Goal: Communication & Community: Answer question/provide support

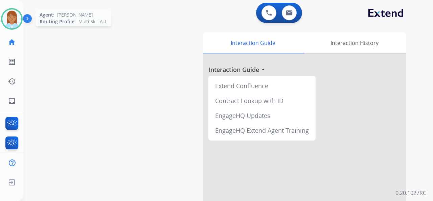
click at [18, 24] on img at bounding box center [11, 18] width 19 height 19
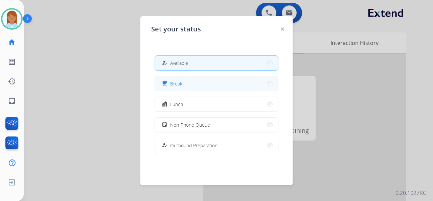
click at [228, 86] on button "free_breakfast Break" at bounding box center [216, 84] width 123 height 15
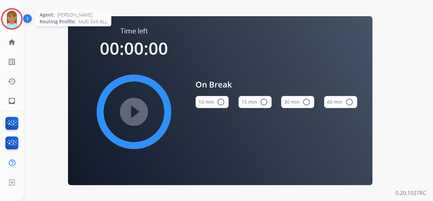
click at [11, 18] on img at bounding box center [11, 18] width 19 height 19
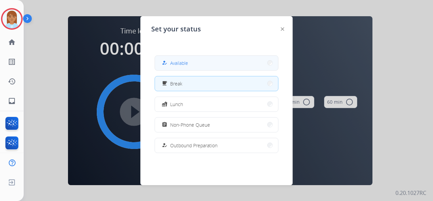
click at [177, 59] on button "how_to_reg Available" at bounding box center [216, 63] width 123 height 15
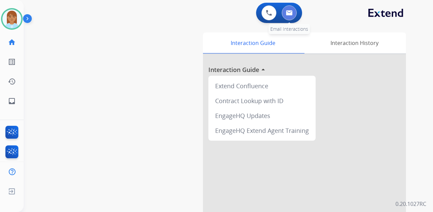
click at [288, 12] on img at bounding box center [289, 12] width 7 height 5
select select "**********"
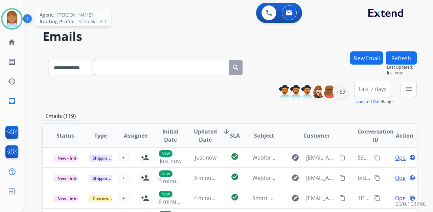
click at [11, 16] on img at bounding box center [11, 18] width 19 height 19
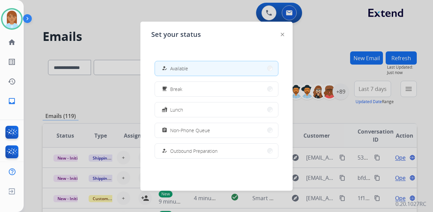
click at [92, 39] on div at bounding box center [216, 106] width 433 height 212
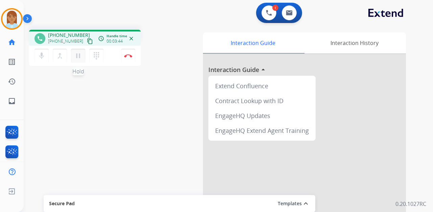
click at [78, 59] on mat-icon "pause" at bounding box center [78, 56] width 8 height 8
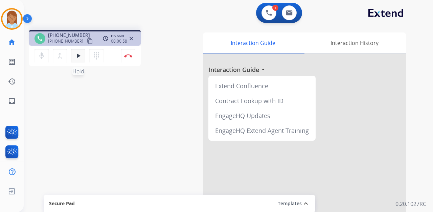
click at [79, 51] on button "play_arrow Hold" at bounding box center [78, 56] width 14 height 14
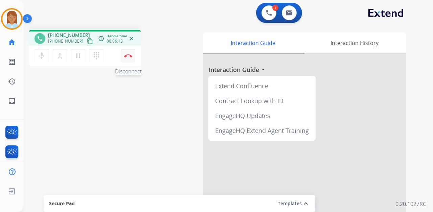
click at [126, 60] on button "Disconnect" at bounding box center [128, 56] width 14 height 14
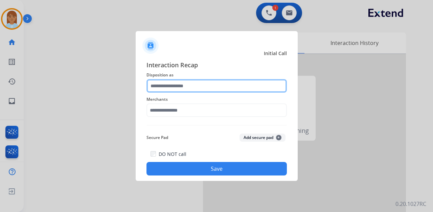
click at [163, 83] on input "text" at bounding box center [217, 86] width 140 height 14
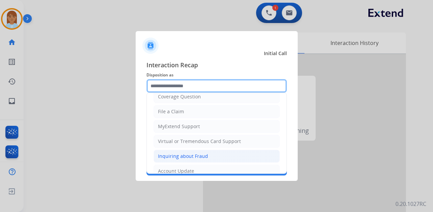
scroll to position [103, 0]
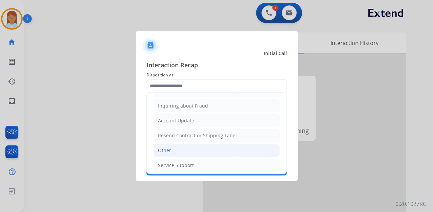
click at [178, 151] on li "Other" at bounding box center [217, 150] width 126 height 13
type input "*****"
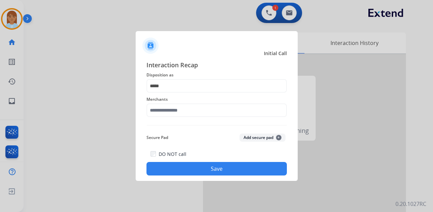
click at [170, 100] on span "Merchants" at bounding box center [217, 99] width 140 height 8
click at [170, 103] on span "Merchants" at bounding box center [217, 99] width 140 height 8
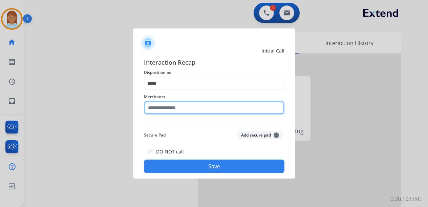
click at [166, 107] on input "text" at bounding box center [214, 108] width 140 height 14
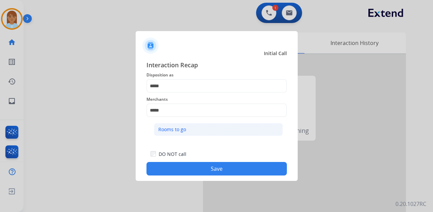
click at [194, 133] on li "Rooms to go" at bounding box center [218, 129] width 129 height 13
type input "**********"
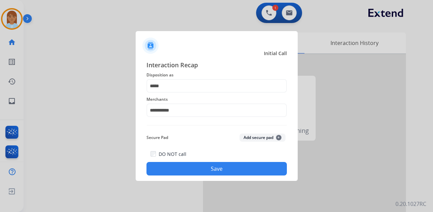
click at [199, 169] on button "Save" at bounding box center [217, 169] width 140 height 14
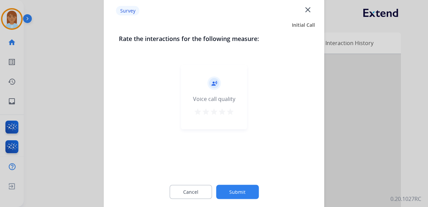
click at [233, 108] on mat-icon "star" at bounding box center [230, 111] width 8 height 8
click at [240, 187] on button "Submit" at bounding box center [237, 191] width 43 height 14
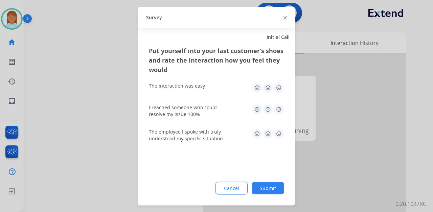
click at [280, 88] on img at bounding box center [279, 87] width 11 height 11
click at [278, 102] on div "I reached someone who could resolve my issue 100%" at bounding box center [216, 111] width 135 height 24
click at [278, 108] on img at bounding box center [279, 109] width 11 height 11
click at [278, 131] on img at bounding box center [279, 133] width 11 height 11
click at [272, 185] on button "Submit" at bounding box center [268, 188] width 32 height 12
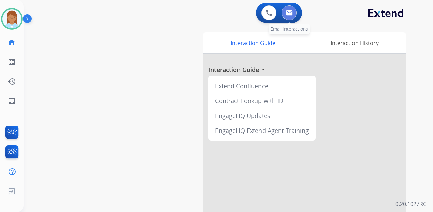
click at [292, 10] on button at bounding box center [289, 12] width 15 height 15
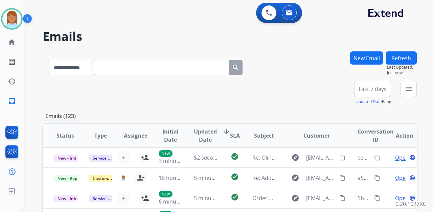
click at [167, 73] on input "text" at bounding box center [161, 67] width 135 height 15
click at [374, 63] on button "New Email" at bounding box center [366, 57] width 33 height 13
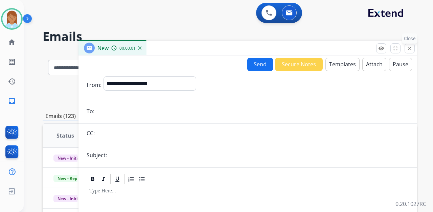
click at [409, 48] on mat-icon "close" at bounding box center [410, 48] width 6 height 6
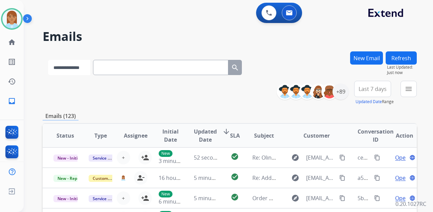
click at [66, 65] on select "**********" at bounding box center [69, 67] width 42 height 15
select select "**********"
click at [48, 60] on select "**********" at bounding box center [69, 67] width 42 height 15
click at [129, 73] on input "text" at bounding box center [161, 67] width 135 height 15
paste input "**********"
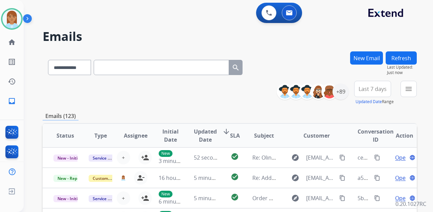
type input "**********"
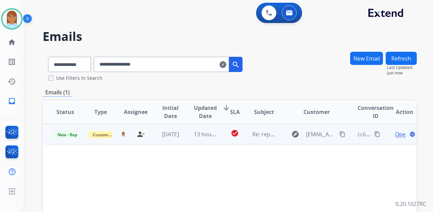
click at [396, 132] on span "Open" at bounding box center [402, 134] width 14 height 8
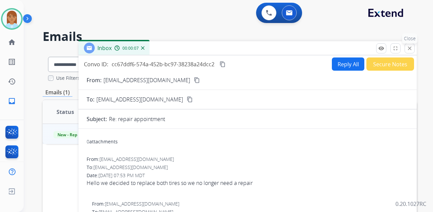
click at [410, 47] on mat-icon "close" at bounding box center [410, 48] width 6 height 6
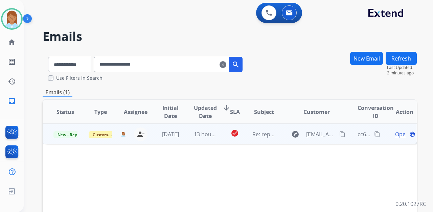
click at [398, 136] on span "Open" at bounding box center [402, 134] width 14 height 8
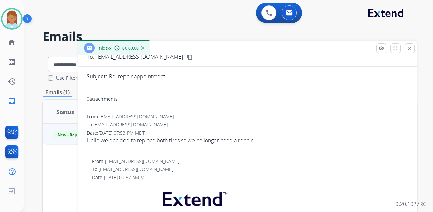
scroll to position [68, 0]
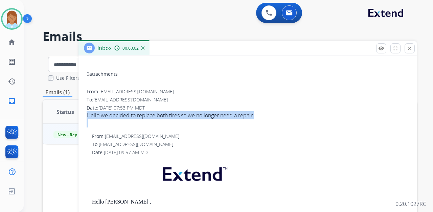
drag, startPoint x: 86, startPoint y: 115, endPoint x: 256, endPoint y: 119, distance: 170.0
copy div "Hello we decided to replace both tires so we no longer need a repair"
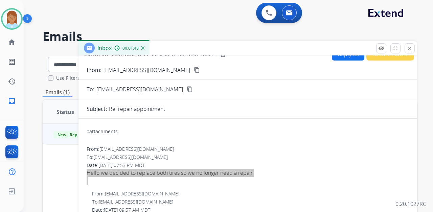
scroll to position [0, 0]
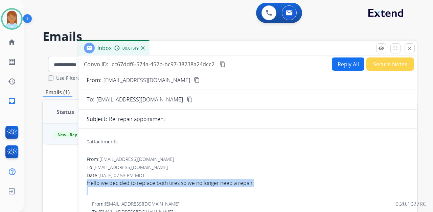
click at [339, 65] on button "Reply All" at bounding box center [348, 64] width 32 height 13
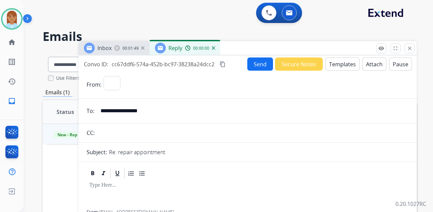
select select "**********"
click at [344, 66] on button "Templates" at bounding box center [343, 64] width 34 height 13
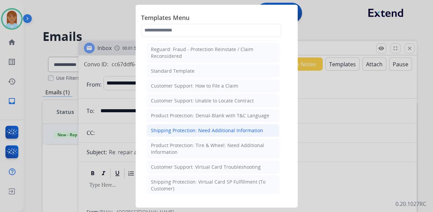
scroll to position [45, 0]
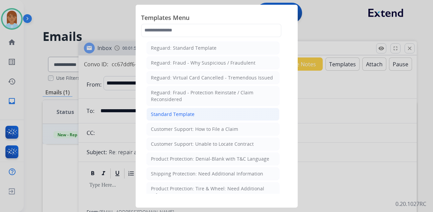
click at [216, 117] on li "Standard Template" at bounding box center [213, 114] width 133 height 13
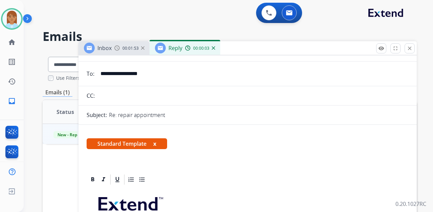
scroll to position [135, 0]
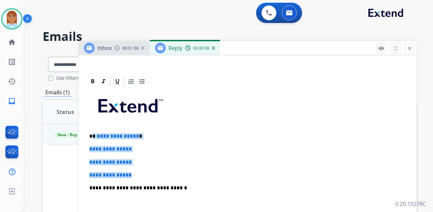
drag, startPoint x: 92, startPoint y: 134, endPoint x: 146, endPoint y: 172, distance: 66.1
click at [146, 172] on div "**********" at bounding box center [248, 204] width 322 height 233
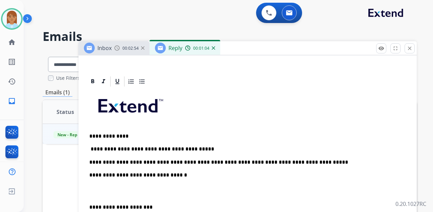
click at [146, 185] on p at bounding box center [247, 191] width 317 height 13
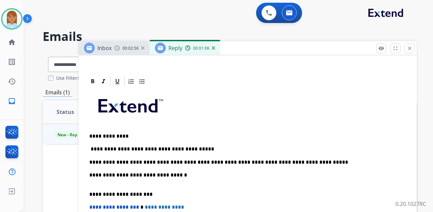
click at [141, 181] on p "**********" at bounding box center [244, 178] width 311 height 13
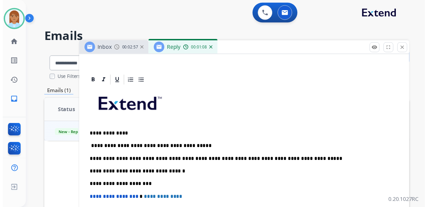
scroll to position [0, 0]
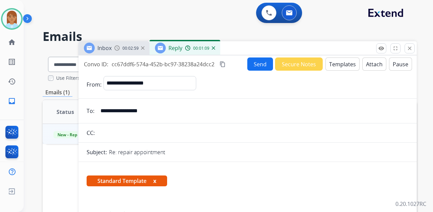
click at [255, 64] on button "Send" at bounding box center [260, 64] width 26 height 13
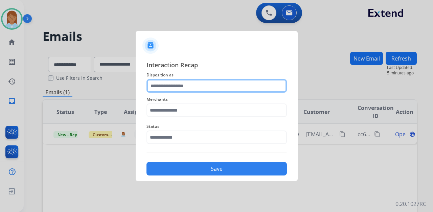
click at [160, 88] on input "text" at bounding box center [217, 86] width 140 height 14
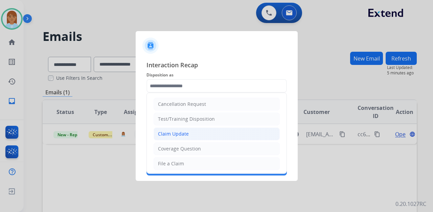
click at [170, 133] on div "Claim Update" at bounding box center [173, 134] width 31 height 7
type input "**********"
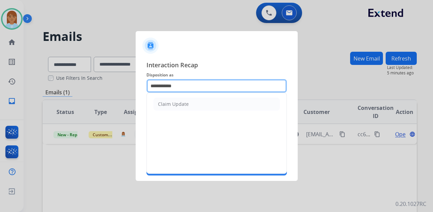
drag, startPoint x: 198, startPoint y: 85, endPoint x: 83, endPoint y: 70, distance: 116.8
click at [0, 72] on app-contact-recap-modal "**********" at bounding box center [0, 106] width 0 height 212
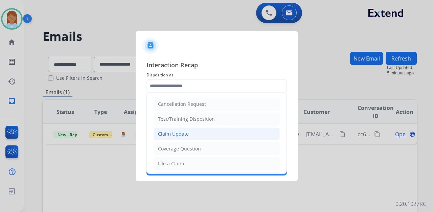
click at [176, 131] on div "Claim Update" at bounding box center [173, 134] width 31 height 7
type input "**********"
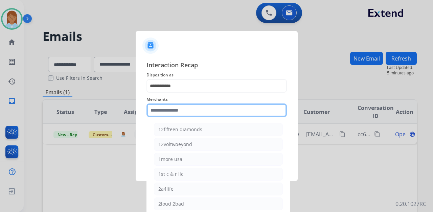
click at [182, 109] on input "text" at bounding box center [217, 111] width 140 height 14
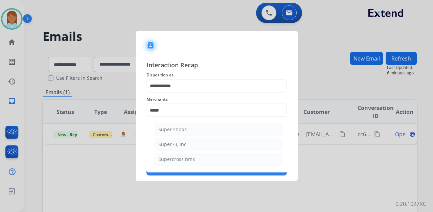
click at [238, 142] on li "Super73, inc." at bounding box center [218, 144] width 129 height 13
type input "**********"
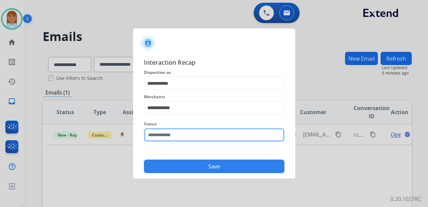
click at [222, 140] on input "text" at bounding box center [214, 135] width 140 height 14
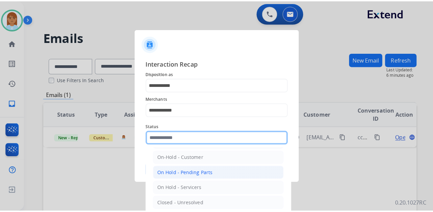
scroll to position [39, 0]
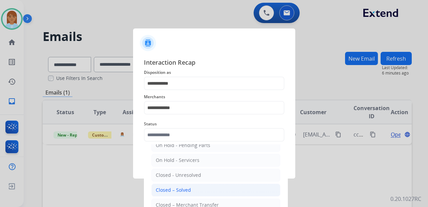
click at [183, 184] on li "Closed – Solved" at bounding box center [215, 189] width 129 height 13
type input "**********"
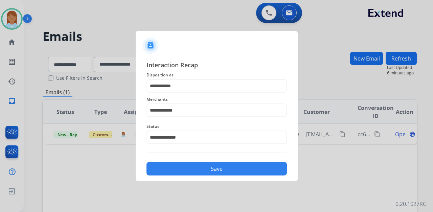
click at [196, 170] on button "Save" at bounding box center [217, 169] width 140 height 14
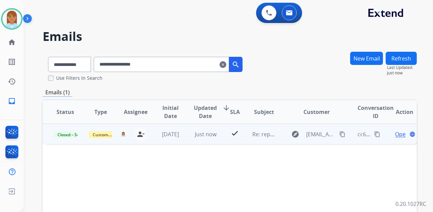
click at [374, 135] on mat-icon "content_copy" at bounding box center [377, 134] width 6 height 6
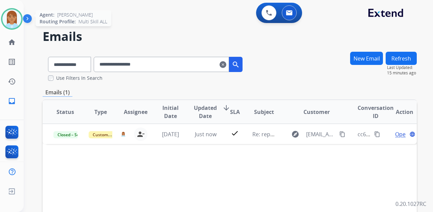
click at [5, 24] on img at bounding box center [11, 18] width 19 height 19
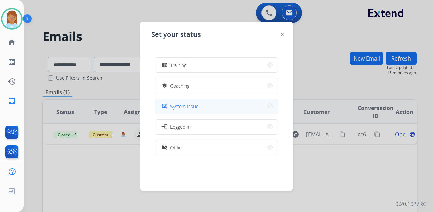
scroll to position [60, 0]
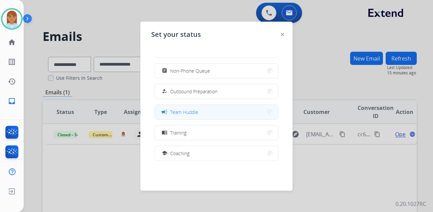
click at [198, 114] on span "Team Huddle" at bounding box center [184, 112] width 28 height 7
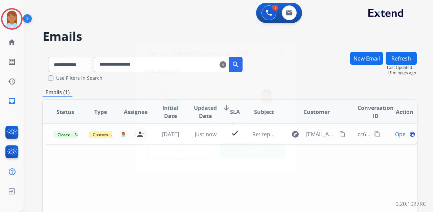
click button at bounding box center [269, 12] width 15 height 15
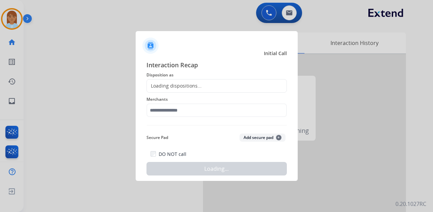
click at [127, 55] on div at bounding box center [216, 106] width 433 height 212
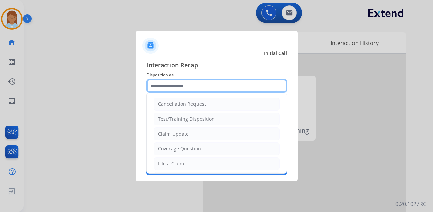
click at [177, 83] on input "text" at bounding box center [217, 86] width 140 height 14
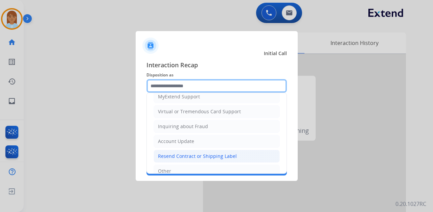
scroll to position [103, 0]
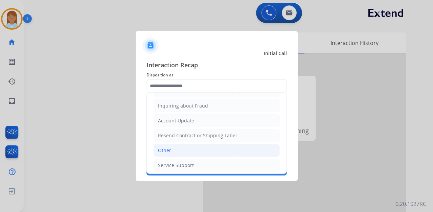
click at [177, 145] on li "Other" at bounding box center [217, 150] width 126 height 13
type input "*****"
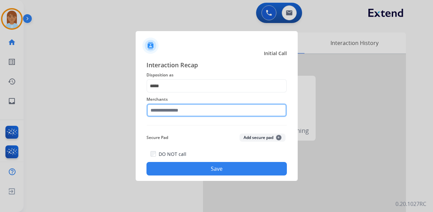
click at [178, 112] on input "text" at bounding box center [217, 111] width 140 height 14
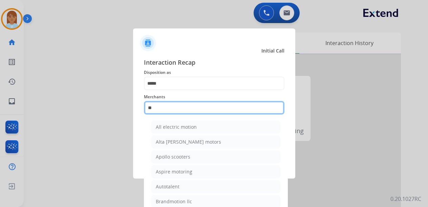
type input "*"
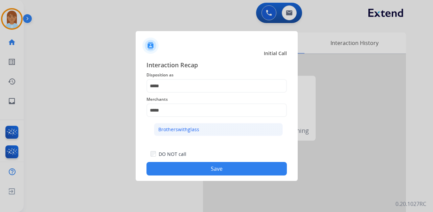
click at [212, 131] on li "Brotherswithglass" at bounding box center [218, 129] width 129 height 13
type input "**********"
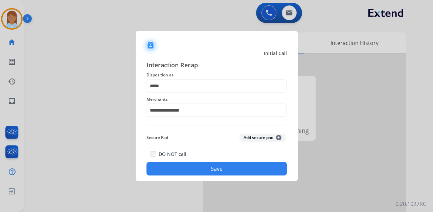
click at [202, 166] on button "Save" at bounding box center [217, 169] width 140 height 14
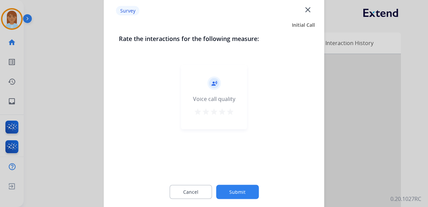
click at [231, 109] on mat-icon "star" at bounding box center [230, 111] width 8 height 8
click at [238, 189] on button "Submit" at bounding box center [237, 191] width 43 height 14
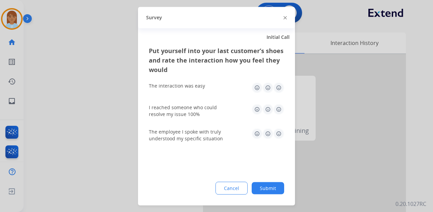
click at [273, 189] on button "Submit" at bounding box center [268, 188] width 32 height 12
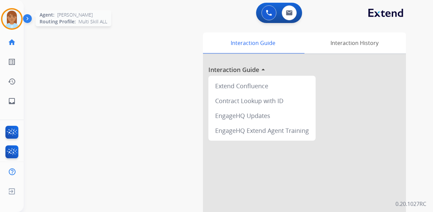
click at [12, 14] on img at bounding box center [11, 18] width 19 height 19
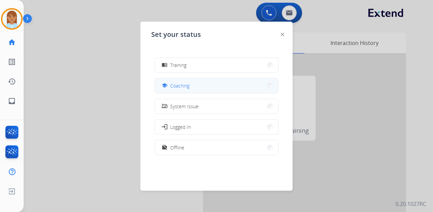
scroll to position [105, 0]
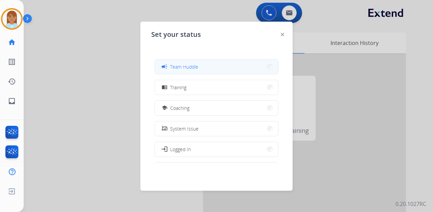
click at [182, 68] on span "Team Huddle" at bounding box center [184, 66] width 28 height 7
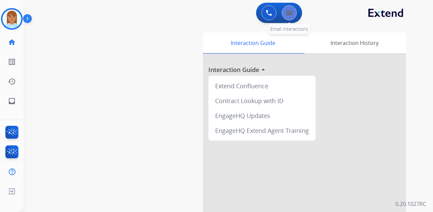
click at [288, 13] on img at bounding box center [289, 12] width 7 height 5
select select "**********"
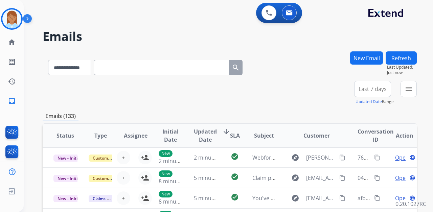
click at [374, 88] on span "Last 7 days" at bounding box center [373, 89] width 28 height 3
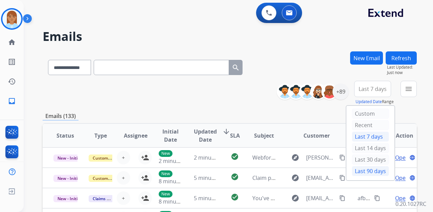
click at [364, 171] on div "Last 90 days" at bounding box center [370, 171] width 37 height 10
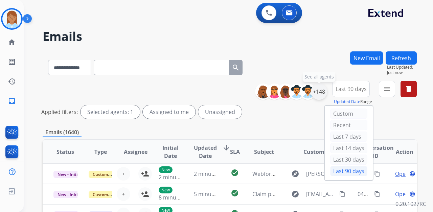
click at [318, 91] on div "+148" at bounding box center [319, 92] width 16 height 16
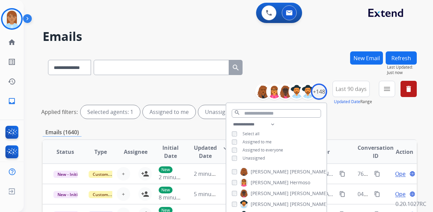
click at [252, 158] on span "Unassigned" at bounding box center [254, 158] width 22 height 6
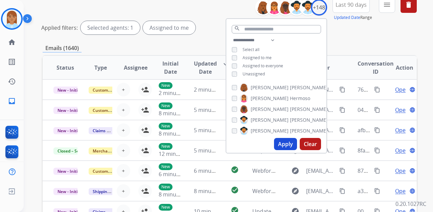
scroll to position [90, 0]
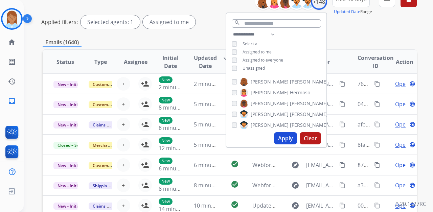
click at [289, 137] on button "Apply" at bounding box center [285, 138] width 23 height 12
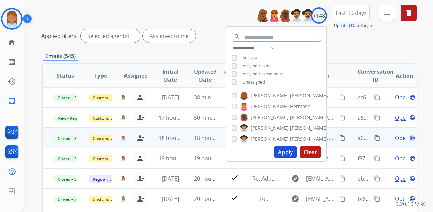
scroll to position [1, 0]
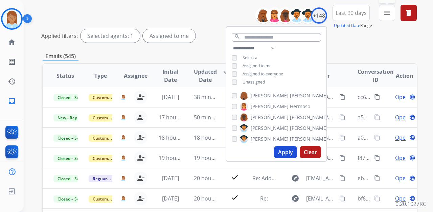
drag, startPoint x: 384, startPoint y: 13, endPoint x: 381, endPoint y: 16, distance: 4.6
click at [384, 13] on mat-icon "menu" at bounding box center [387, 13] width 8 height 8
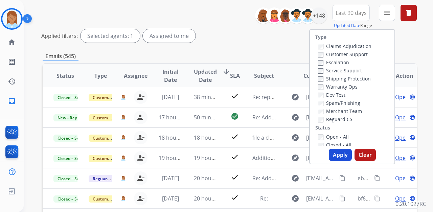
click at [343, 53] on label "Customer Support" at bounding box center [343, 54] width 50 height 6
click at [336, 78] on label "Shipping Protection" at bounding box center [344, 78] width 53 height 6
click at [329, 121] on label "Reguard CS" at bounding box center [335, 119] width 35 height 6
click at [327, 136] on label "Open - All" at bounding box center [333, 137] width 31 height 6
click at [333, 151] on button "Apply" at bounding box center [340, 155] width 23 height 12
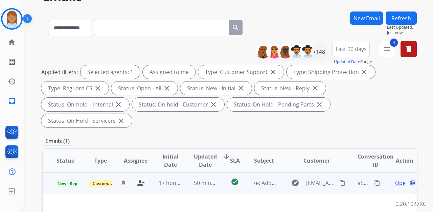
scroll to position [90, 0]
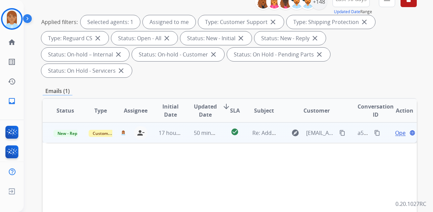
click at [396, 129] on span "Open" at bounding box center [402, 133] width 14 height 8
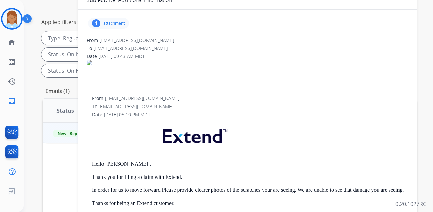
scroll to position [22, 0]
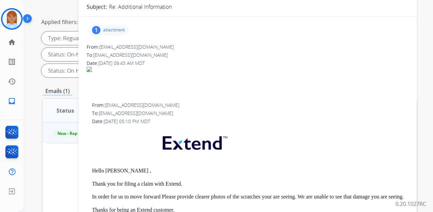
click at [108, 31] on p "attachment" at bounding box center [114, 29] width 22 height 5
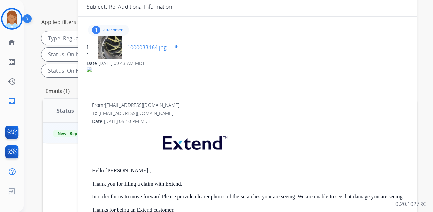
click at [102, 45] on div at bounding box center [110, 48] width 34 height 24
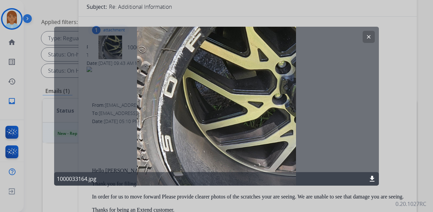
click at [373, 36] on button "clear" at bounding box center [369, 36] width 12 height 12
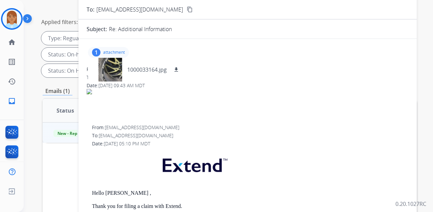
scroll to position [0, 0]
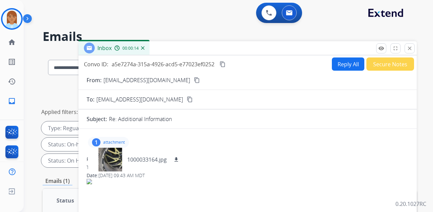
click at [194, 81] on mat-icon "content_copy" at bounding box center [197, 80] width 6 height 6
click at [175, 159] on mat-icon "download" at bounding box center [176, 160] width 6 height 6
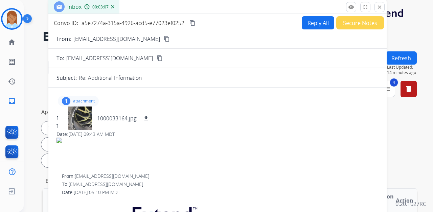
drag, startPoint x: 168, startPoint y: 45, endPoint x: 138, endPoint y: -20, distance: 71.0
click at [138, 0] on html "**********" at bounding box center [216, 106] width 433 height 212
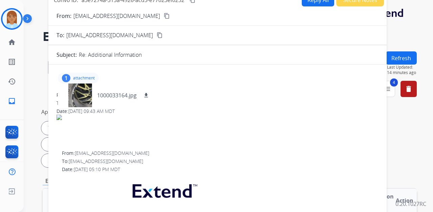
click at [322, 2] on button "Reply All" at bounding box center [318, -1] width 32 height 13
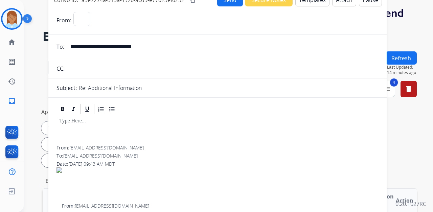
select select "**********"
click at [310, 3] on button "Templates" at bounding box center [313, -1] width 34 height 13
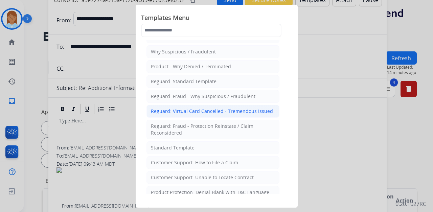
scroll to position [22, 0]
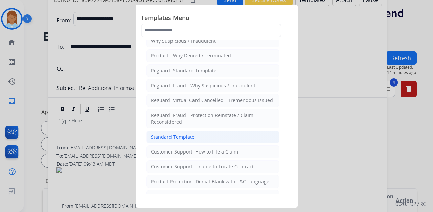
click at [184, 131] on li "Standard Template" at bounding box center [213, 137] width 133 height 13
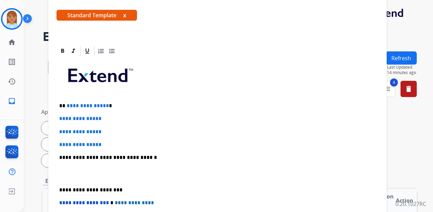
scroll to position [135, 0]
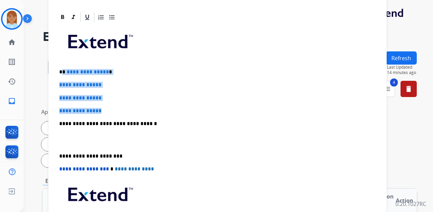
drag, startPoint x: 63, startPoint y: 69, endPoint x: 123, endPoint y: 109, distance: 71.5
click at [123, 109] on div "**********" at bounding box center [218, 139] width 322 height 233
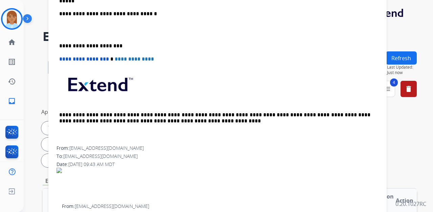
scroll to position [90, 0]
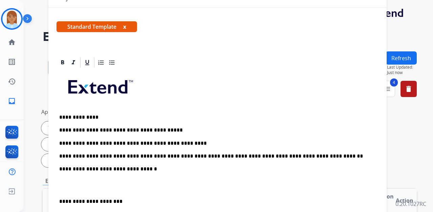
click at [58, 184] on div "**********" at bounding box center [218, 185] width 322 height 233
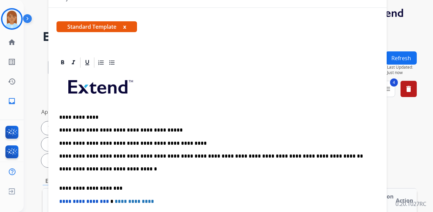
click at [67, 175] on p "**********" at bounding box center [214, 172] width 311 height 13
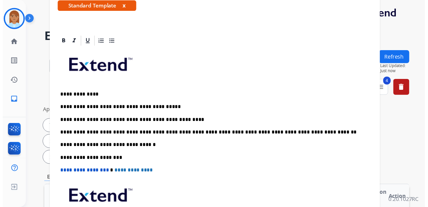
scroll to position [0, 0]
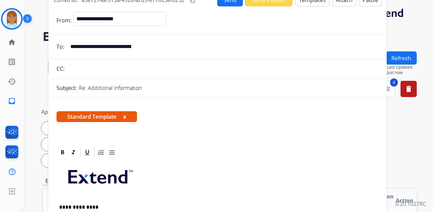
click at [223, 2] on button "Send" at bounding box center [230, -1] width 26 height 13
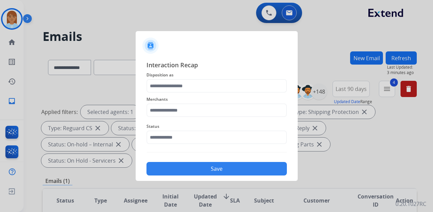
drag, startPoint x: 186, startPoint y: 77, endPoint x: 177, endPoint y: 91, distance: 16.5
click at [186, 79] on span "Disposition as" at bounding box center [217, 75] width 140 height 8
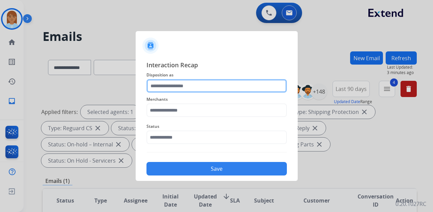
click at [176, 92] on input "text" at bounding box center [217, 86] width 140 height 14
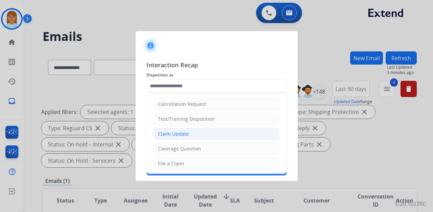
click at [188, 131] on li "Claim Update" at bounding box center [217, 134] width 126 height 13
type input "**********"
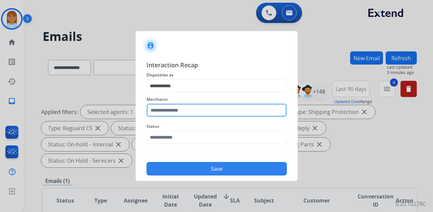
click at [182, 111] on input "text" at bounding box center [217, 111] width 140 height 14
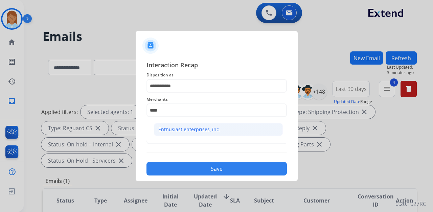
click at [181, 130] on div "Enthusiast enterprises, inc." at bounding box center [189, 129] width 62 height 7
type input "**********"
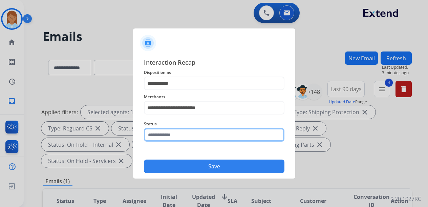
click at [181, 135] on input "text" at bounding box center [214, 135] width 140 height 14
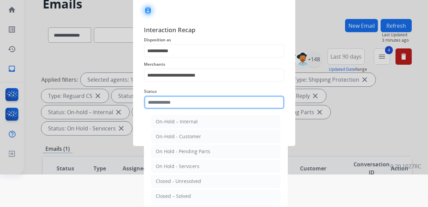
scroll to position [39, 0]
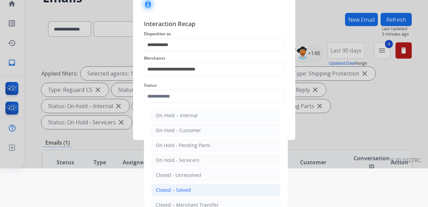
click at [186, 191] on div "Closed – Solved" at bounding box center [173, 190] width 35 height 7
type input "**********"
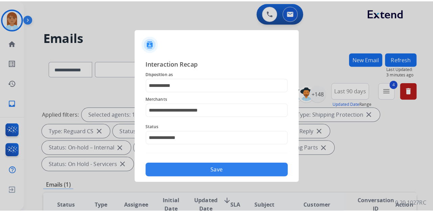
scroll to position [0, 0]
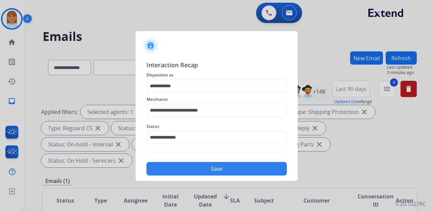
click at [203, 174] on button "Save" at bounding box center [217, 169] width 140 height 14
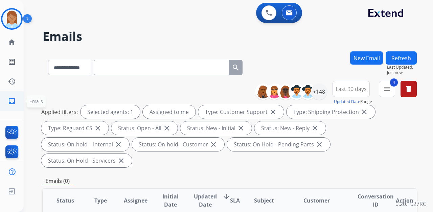
click at [10, 100] on mat-icon "inbox" at bounding box center [12, 101] width 8 height 8
click at [14, 83] on mat-icon "history" at bounding box center [12, 82] width 8 height 8
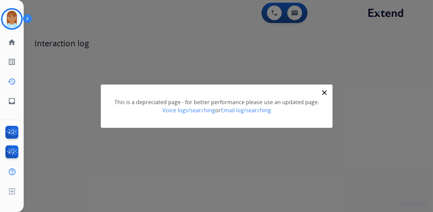
click at [324, 95] on mat-icon "close" at bounding box center [325, 93] width 8 height 8
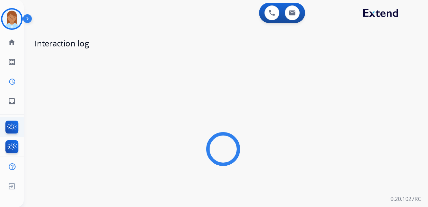
click at [8, 133] on img at bounding box center [12, 129] width 16 height 16
click at [11, 60] on mat-icon "list_alt" at bounding box center [12, 62] width 8 height 8
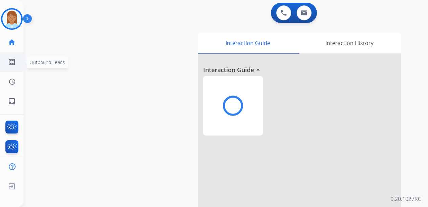
click at [16, 63] on mat-icon "list_alt" at bounding box center [12, 62] width 8 height 8
click at [12, 79] on mat-icon "history" at bounding box center [12, 82] width 8 height 8
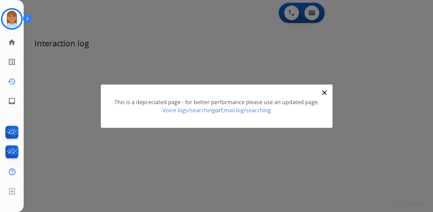
click at [321, 92] on mat-icon "close" at bounding box center [325, 93] width 8 height 8
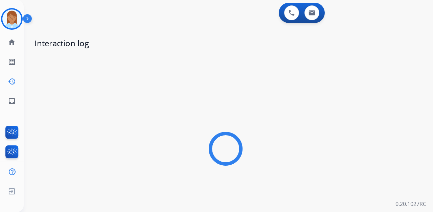
click at [323, 91] on div at bounding box center [226, 149] width 383 height 190
click at [8, 99] on mat-icon "inbox" at bounding box center [12, 101] width 8 height 8
select select "**********"
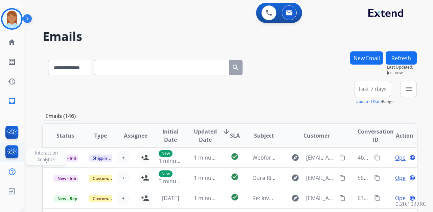
click at [13, 154] on img at bounding box center [12, 154] width 16 height 16
click at [17, 134] on img at bounding box center [12, 134] width 16 height 16
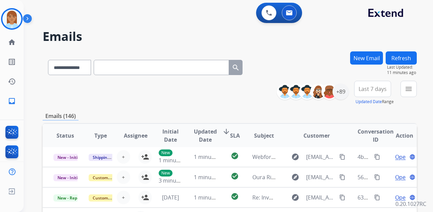
drag, startPoint x: 18, startPoint y: 18, endPoint x: 28, endPoint y: 23, distance: 11.4
click at [18, 18] on img at bounding box center [11, 18] width 19 height 19
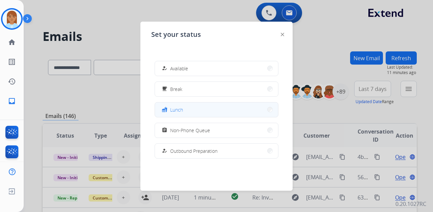
click at [228, 109] on button "fastfood Lunch" at bounding box center [216, 110] width 123 height 15
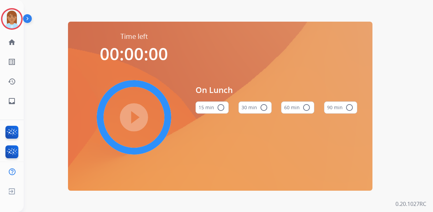
drag, startPoint x: 297, startPoint y: 109, endPoint x: 299, endPoint y: 104, distance: 5.3
click at [297, 109] on button "60 min radio_button_unchecked" at bounding box center [297, 108] width 33 height 12
